Goal: Task Accomplishment & Management: Complete application form

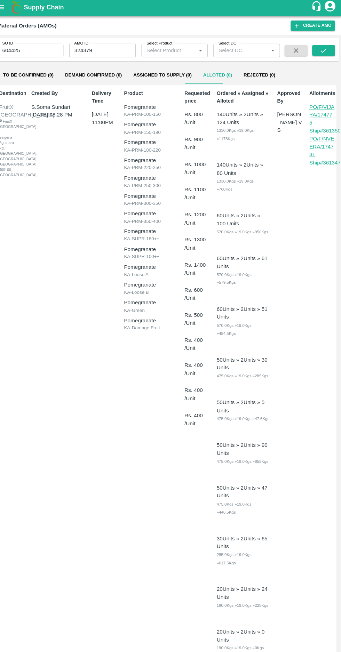
click at [108, 52] on input "324379" at bounding box center [107, 50] width 64 height 13
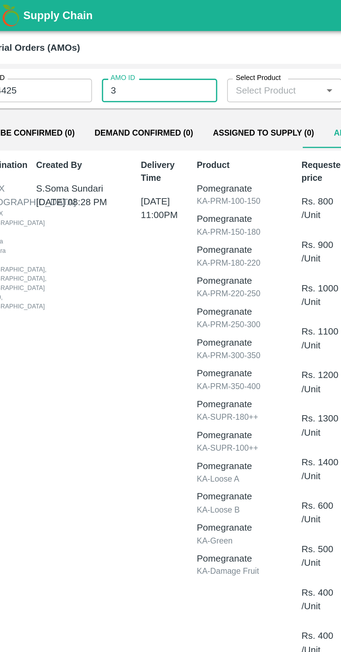
type input "3"
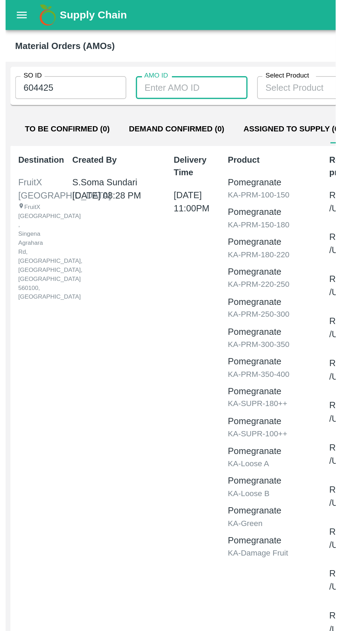
scroll to position [0, 1]
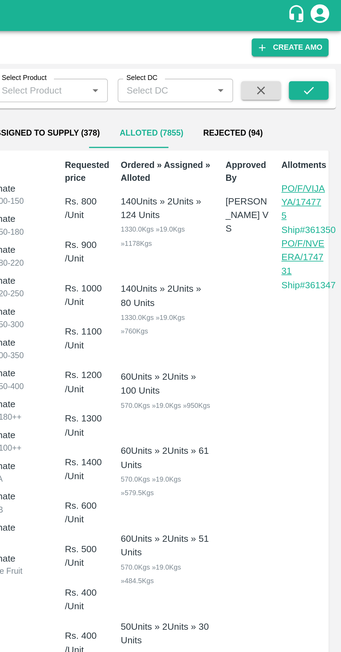
click at [323, 51] on icon "submit" at bounding box center [323, 51] width 6 height 4
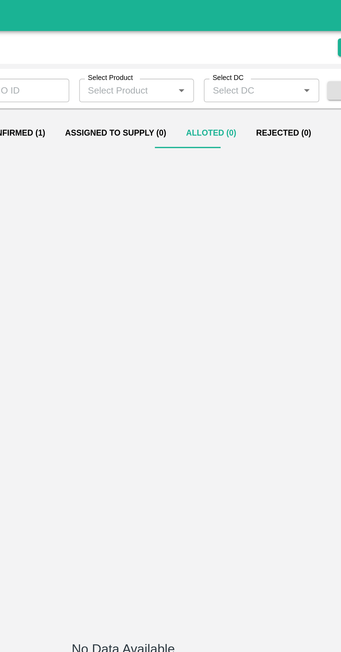
click at [106, 71] on button "Demand Confirmed (1)" at bounding box center [99, 74] width 66 height 17
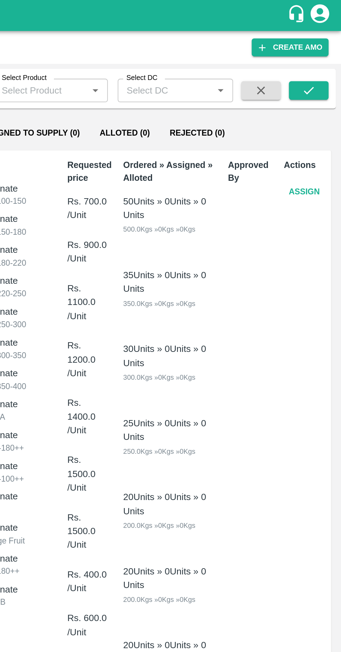
click at [322, 109] on button "Assign" at bounding box center [320, 108] width 23 height 12
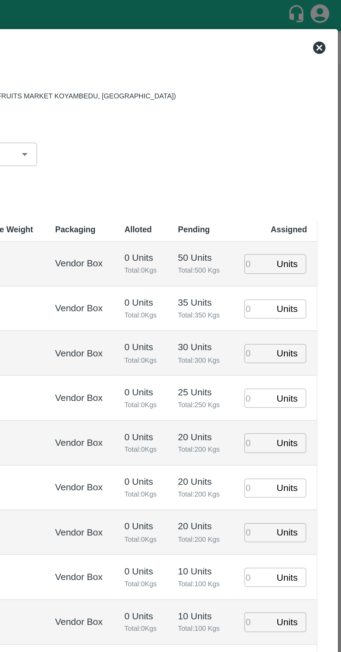
type input "[DATE] 08:56 AM"
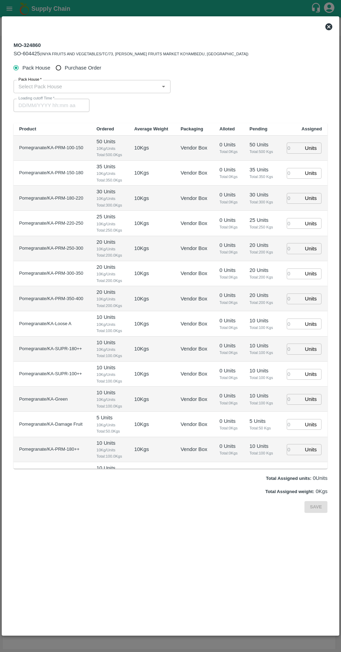
click at [63, 67] on input "Purchase Order" at bounding box center [58, 68] width 13 height 13
radio input "true"
click at [51, 87] on input "PO   *" at bounding box center [162, 86] width 292 height 9
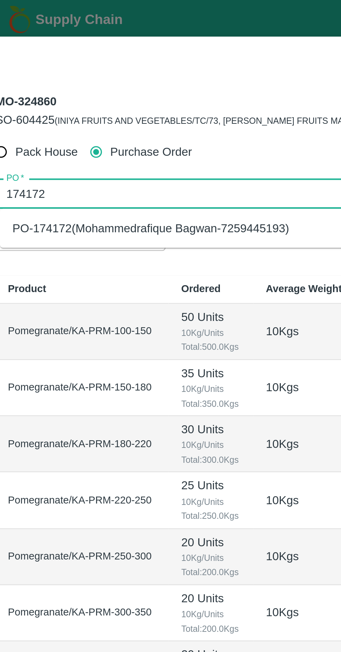
click at [47, 105] on div "PO-174172(Mohammedrafique Bagwan-7259445193)" at bounding box center [82, 102] width 123 height 8
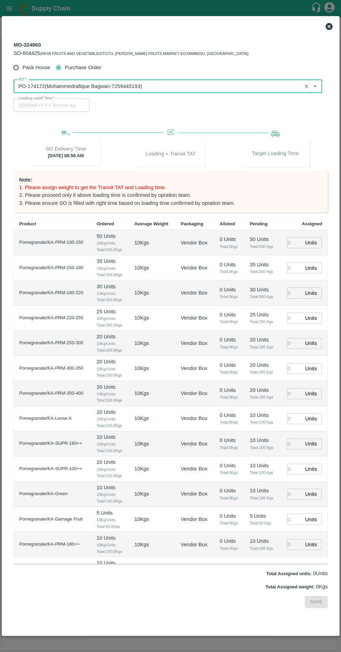
type input "PO-174172(Mohammedrafique Bagwan-7259445193)"
click at [292, 243] on input "number" at bounding box center [294, 243] width 15 height 11
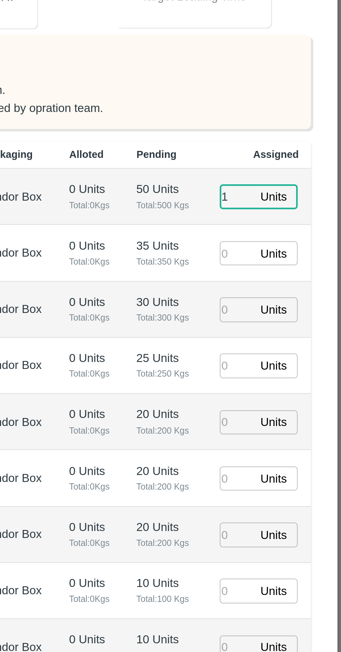
type input "1"
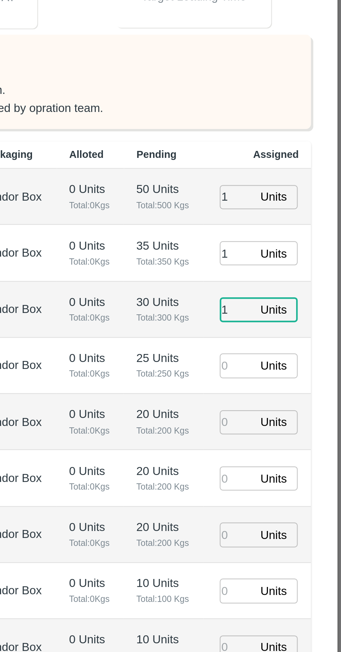
type input "1"
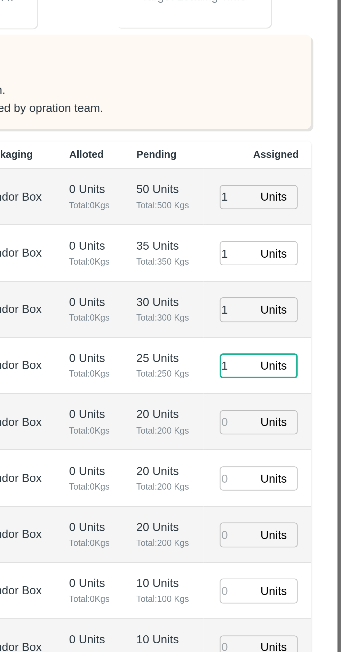
type input "1"
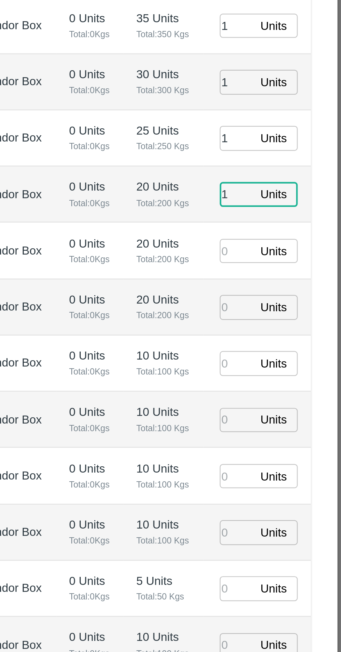
type input "1"
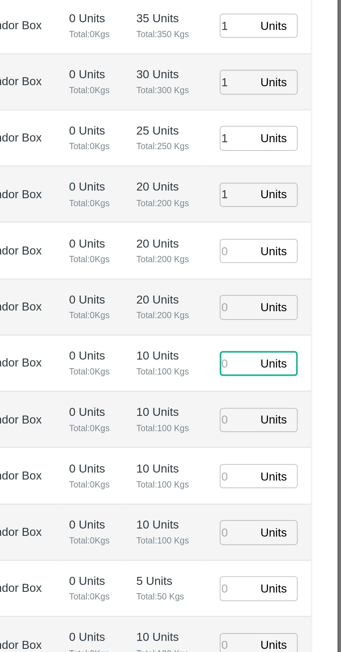
type input "[DATE] 04:26 AM"
click at [290, 370] on input "number" at bounding box center [294, 368] width 15 height 11
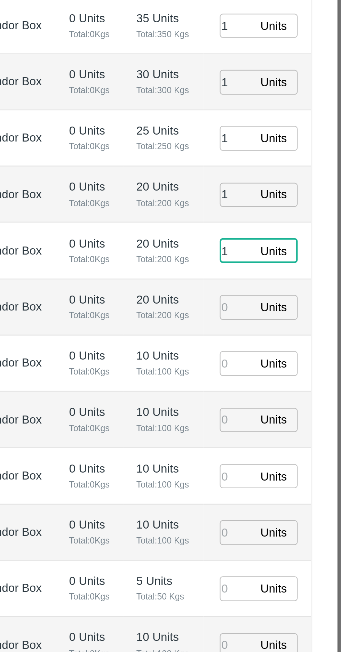
type input "1"
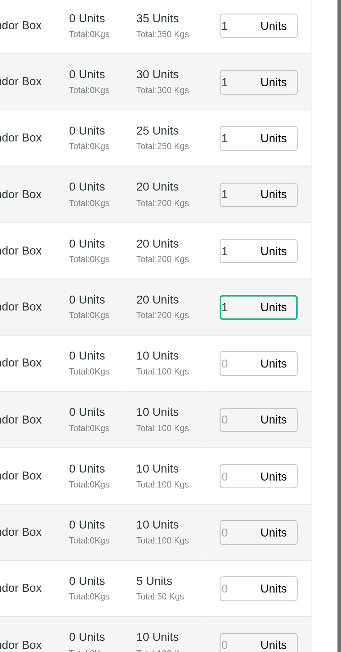
type input "1"
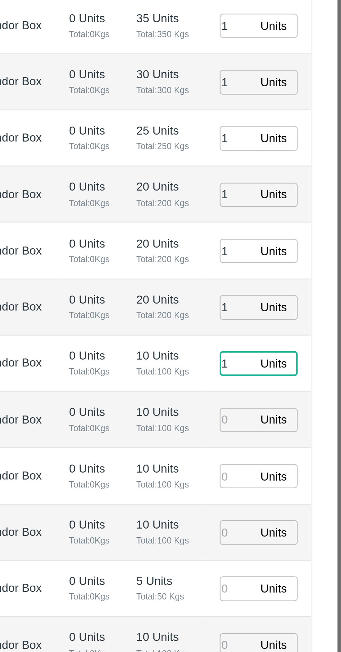
type input "1"
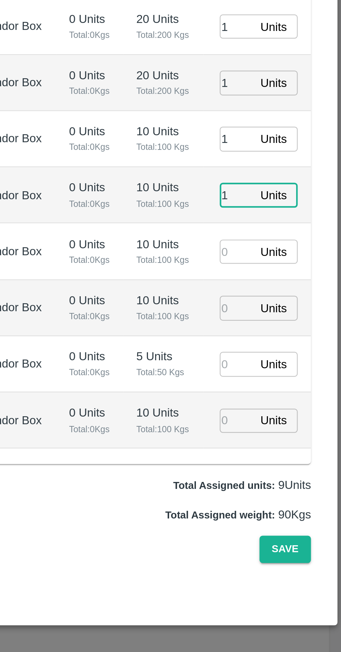
type input "1"
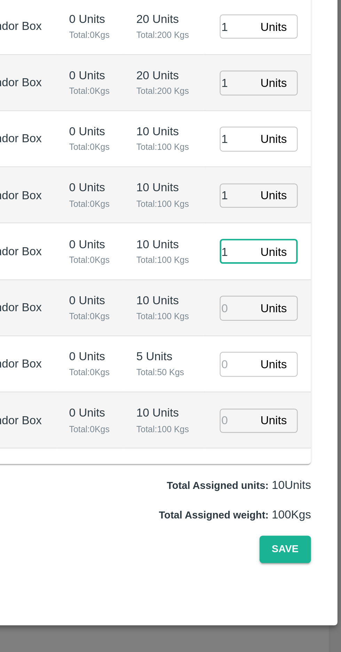
type input "1"
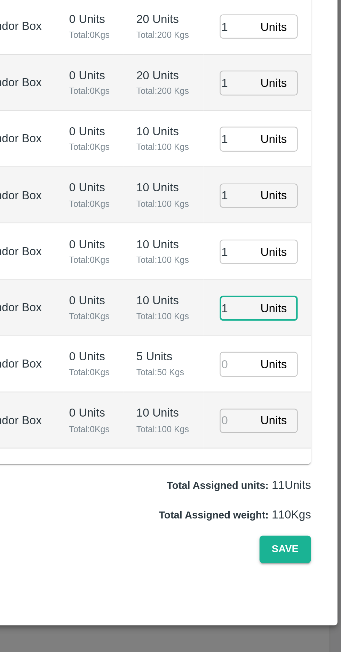
type input "1"
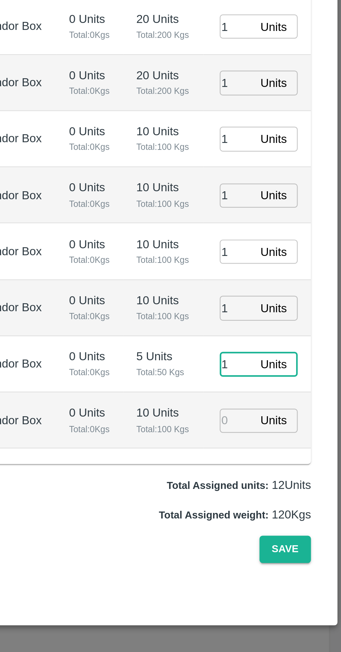
type input "1"
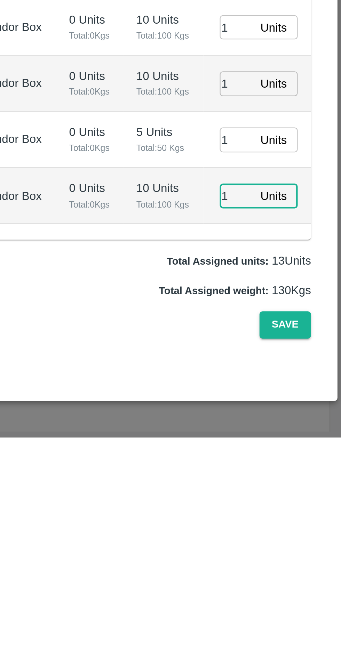
type input "1"
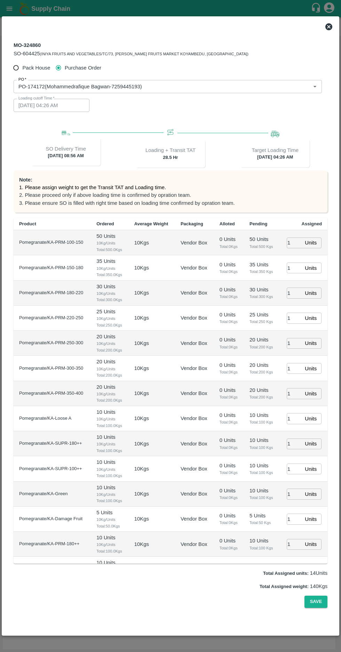
scroll to position [15, 0]
type input "1"
click at [320, 608] on button "Save" at bounding box center [315, 602] width 23 height 12
click at [315, 608] on button "Save" at bounding box center [315, 602] width 23 height 12
click at [319, 608] on button "Save" at bounding box center [315, 602] width 23 height 12
